Goal: Transaction & Acquisition: Download file/media

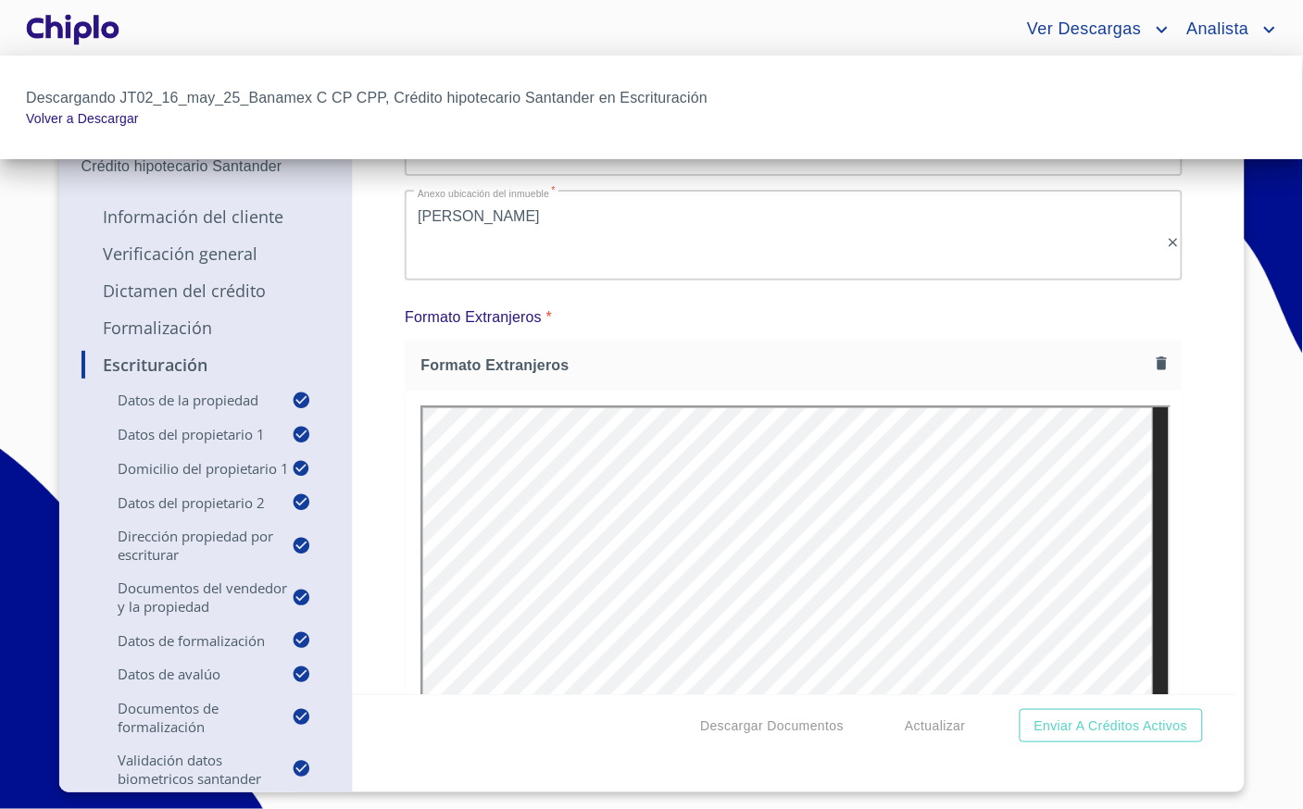
scroll to position [13162, 0]
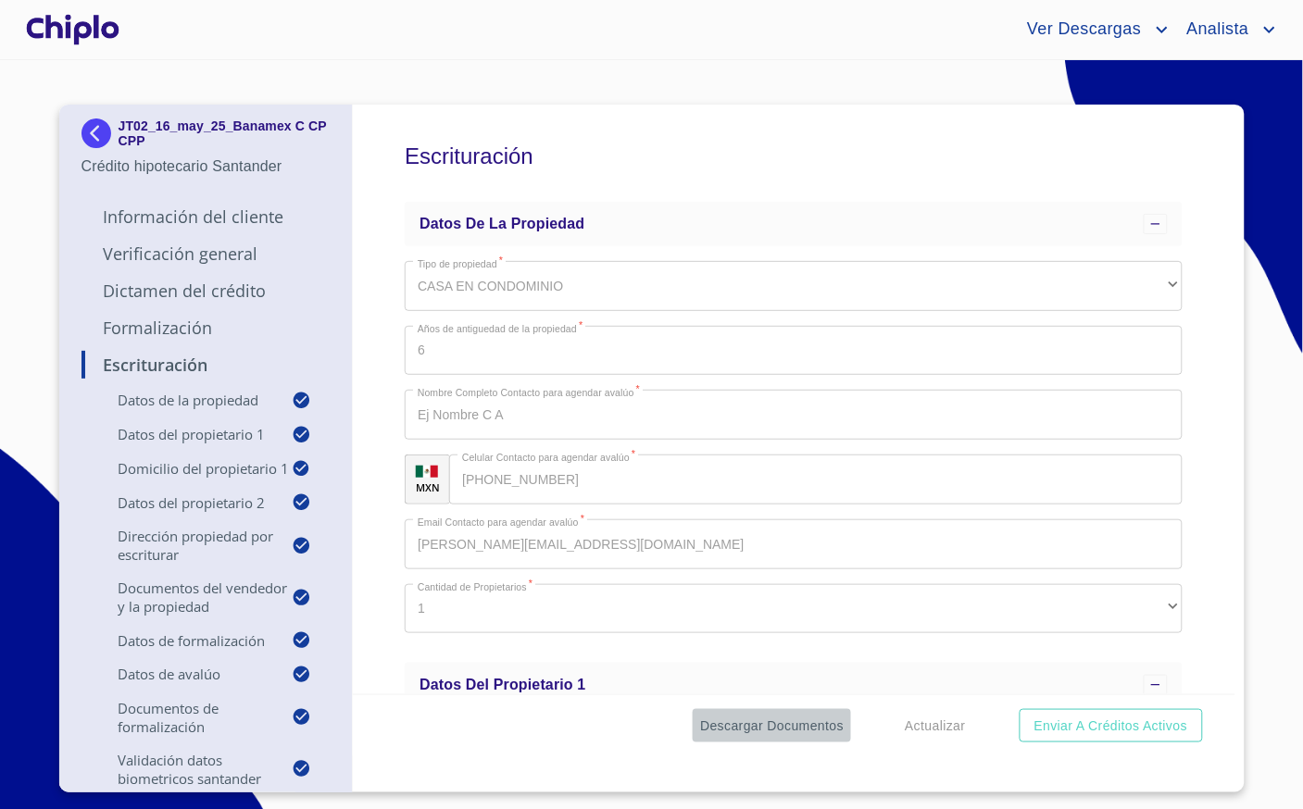
click at [810, 726] on span "Descargar Documentos" at bounding box center [772, 726] width 144 height 23
